Goal: Task Accomplishment & Management: Use online tool/utility

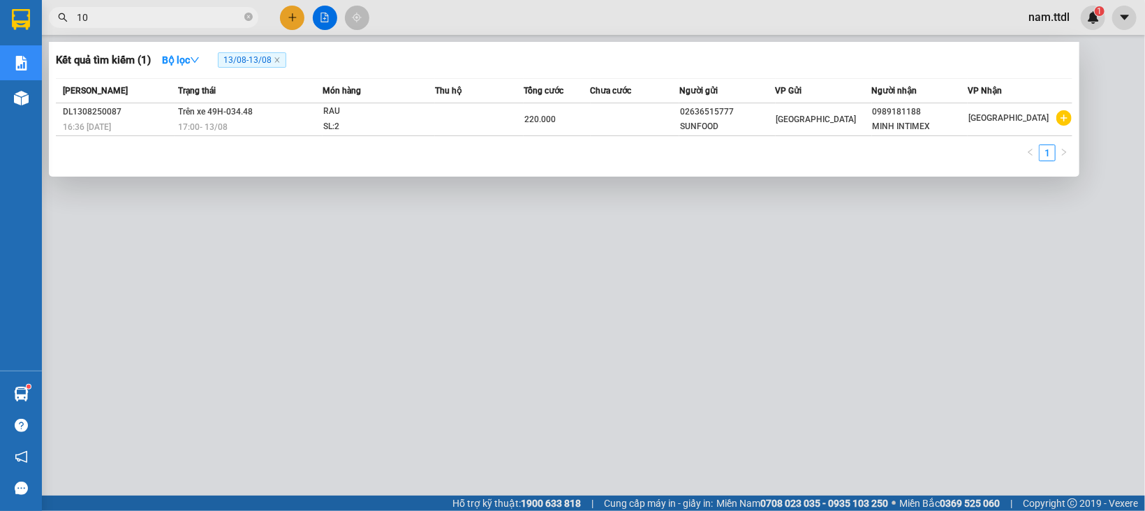
click at [572, 348] on div at bounding box center [572, 255] width 1145 height 511
click at [148, 22] on input "10" at bounding box center [159, 17] width 165 height 15
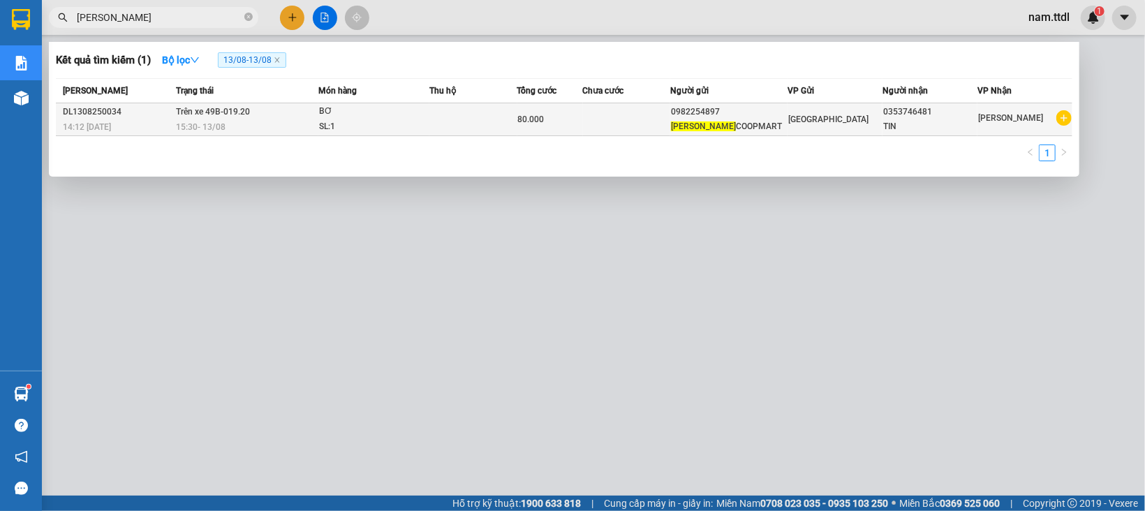
type input "[PERSON_NAME]"
click at [409, 115] on div "BƠ" at bounding box center [371, 111] width 105 height 15
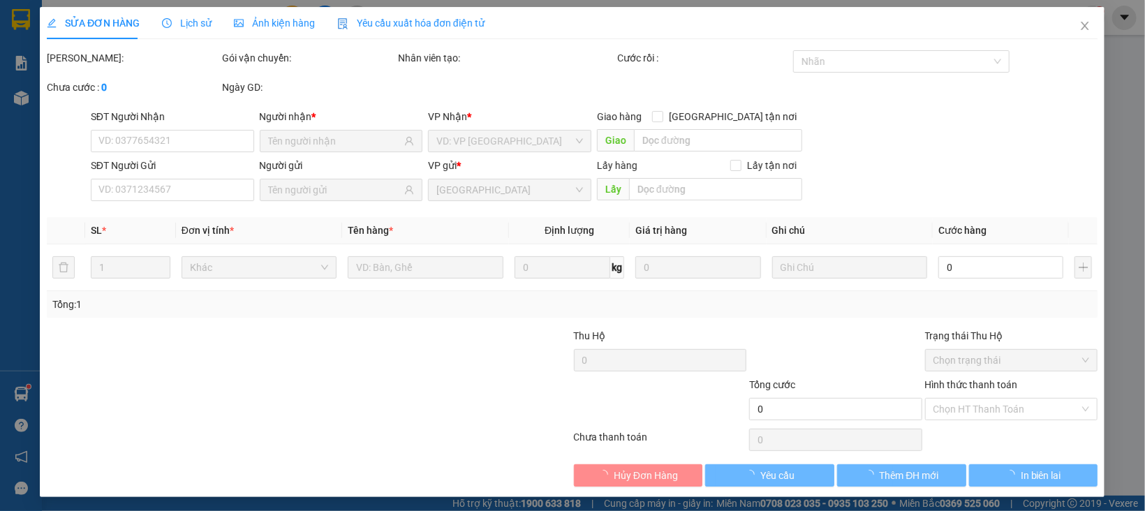
type input "0353746481"
type input "0982254897"
type input "80.000"
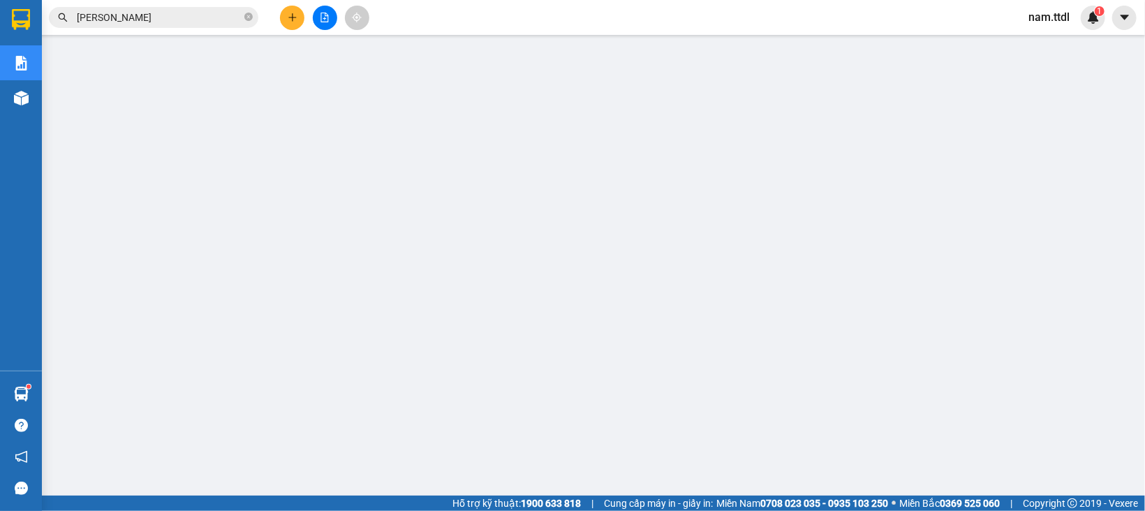
click at [164, 19] on input "[PERSON_NAME]" at bounding box center [159, 17] width 165 height 15
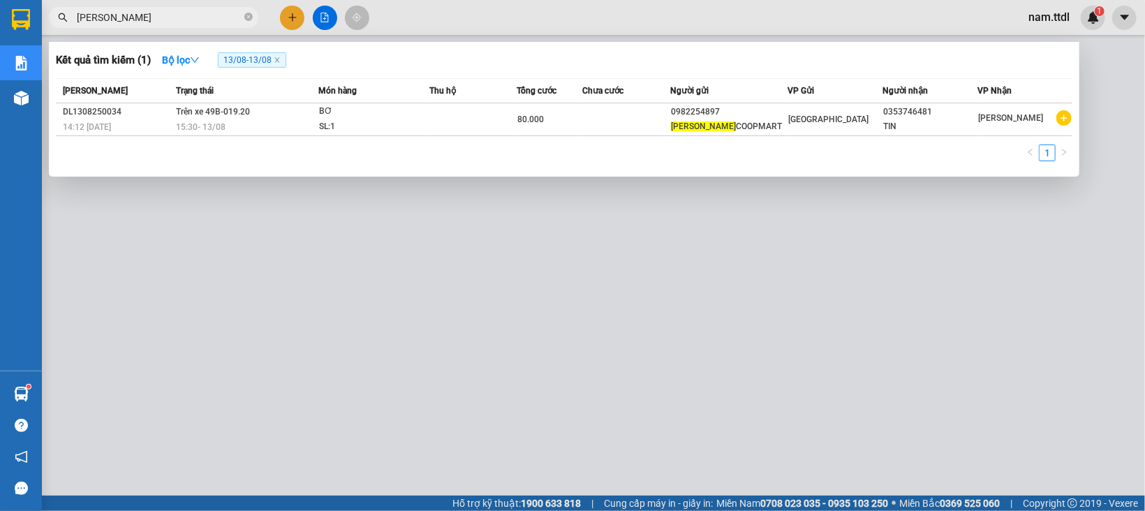
click at [164, 19] on input "[PERSON_NAME]" at bounding box center [159, 17] width 165 height 15
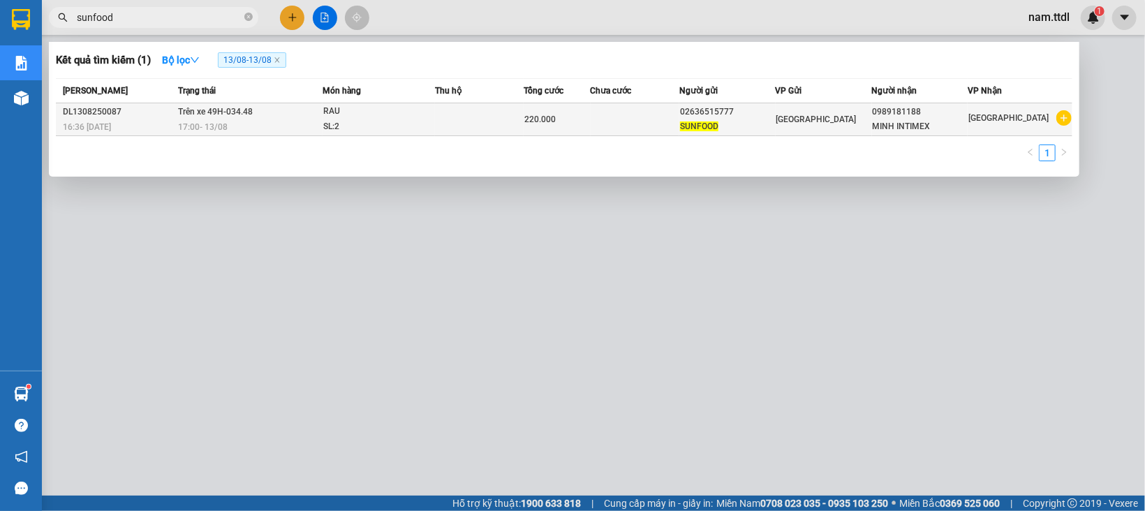
type input "sunfood"
click at [456, 132] on td at bounding box center [479, 119] width 89 height 33
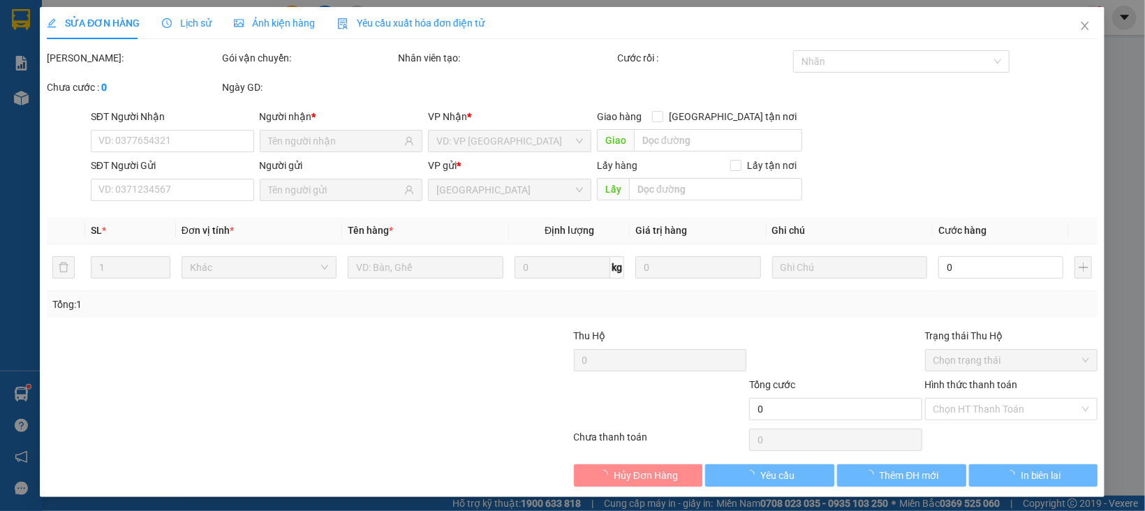
type input "0989181188"
type input "02636515777"
type input "220.000"
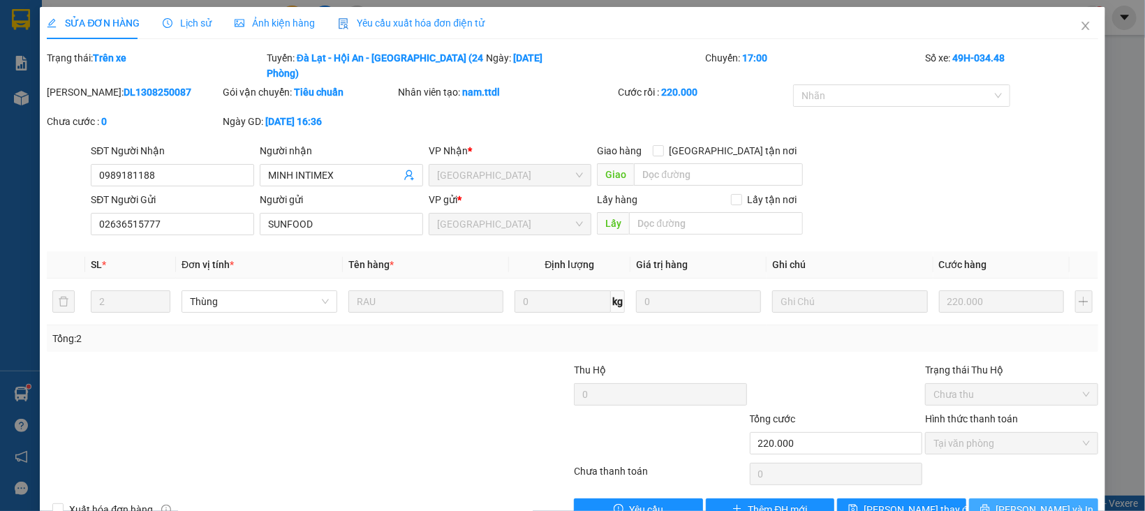
click at [1038, 502] on span "[PERSON_NAME] và In" at bounding box center [1045, 509] width 98 height 15
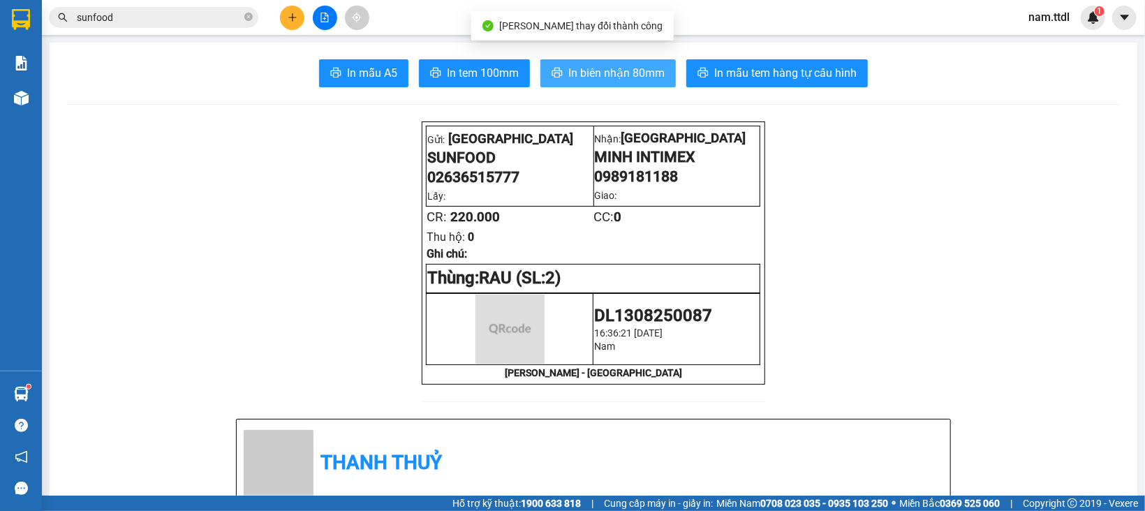
click at [614, 69] on span "In biên nhận 80mm" at bounding box center [616, 72] width 96 height 17
